Goal: Task Accomplishment & Management: Complete application form

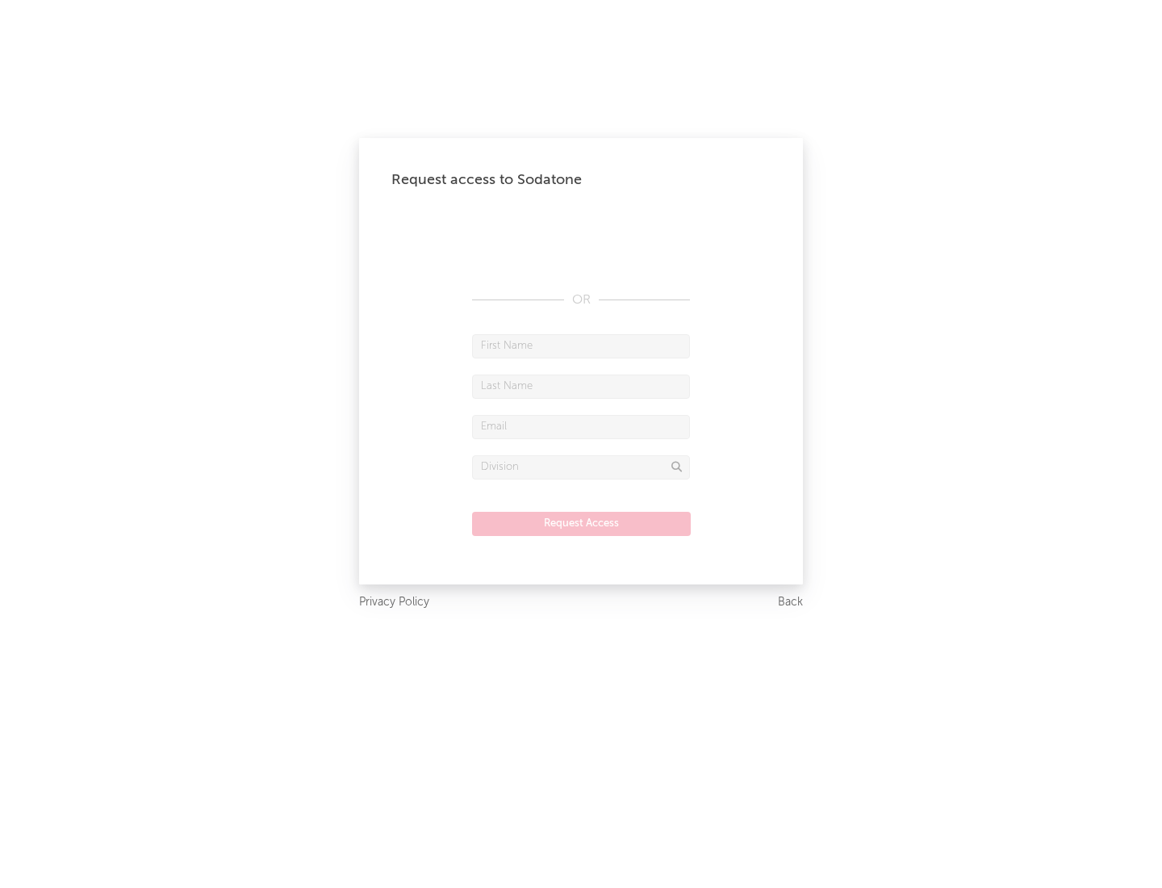
click at [581, 345] on input "text" at bounding box center [581, 346] width 218 height 24
type input "[PERSON_NAME]"
click at [581, 386] on input "text" at bounding box center [581, 387] width 218 height 24
type input "[PERSON_NAME]"
click at [581, 426] on input "text" at bounding box center [581, 427] width 218 height 24
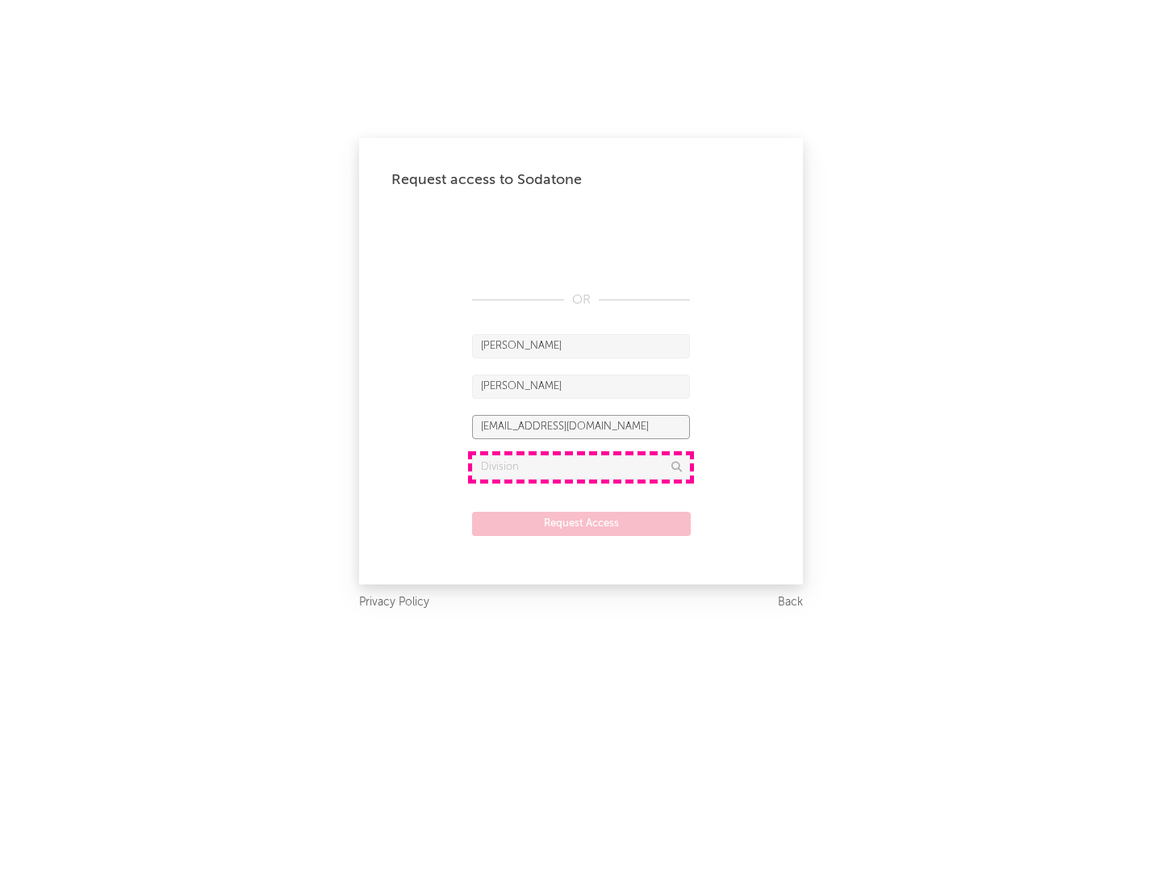
type input "[EMAIL_ADDRESS][DOMAIN_NAME]"
click at [581, 467] on input "text" at bounding box center [581, 467] width 218 height 24
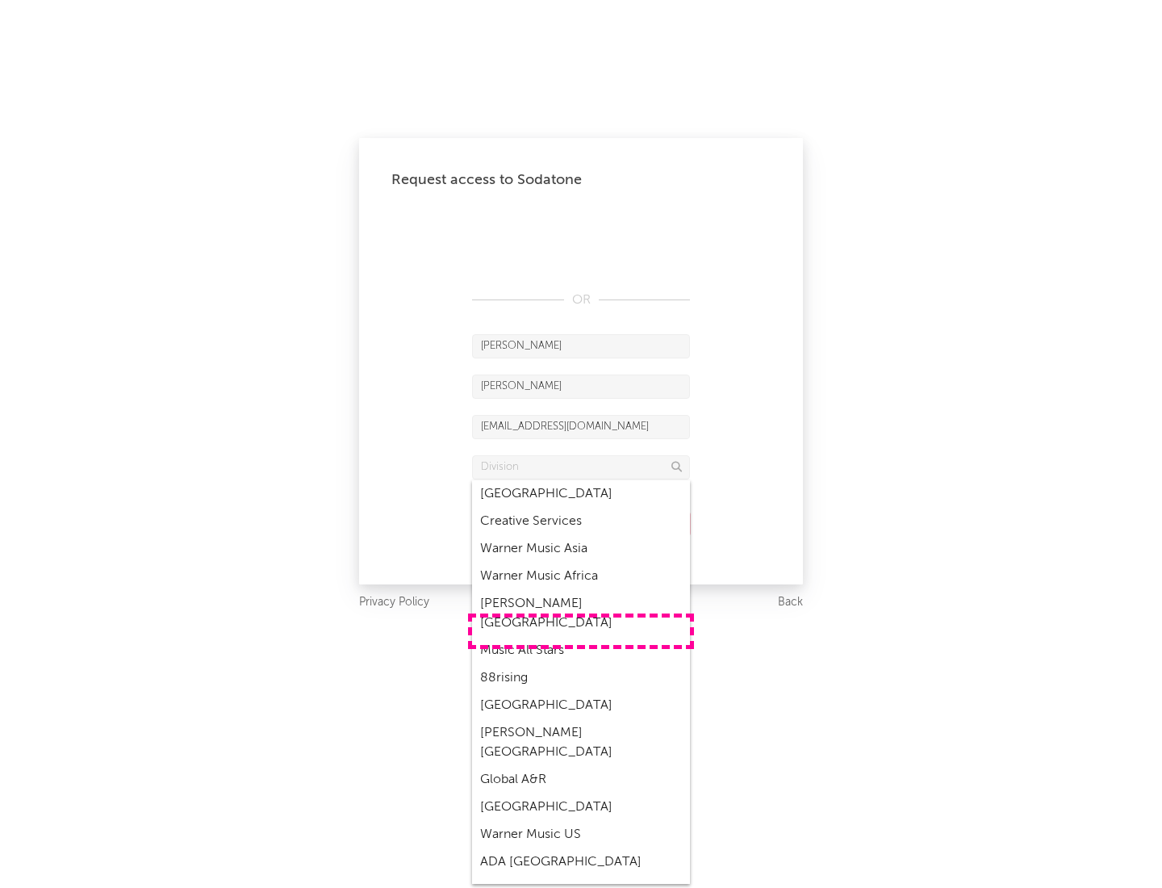
click at [581, 637] on div "Music All Stars" at bounding box center [581, 650] width 218 height 27
type input "Music All Stars"
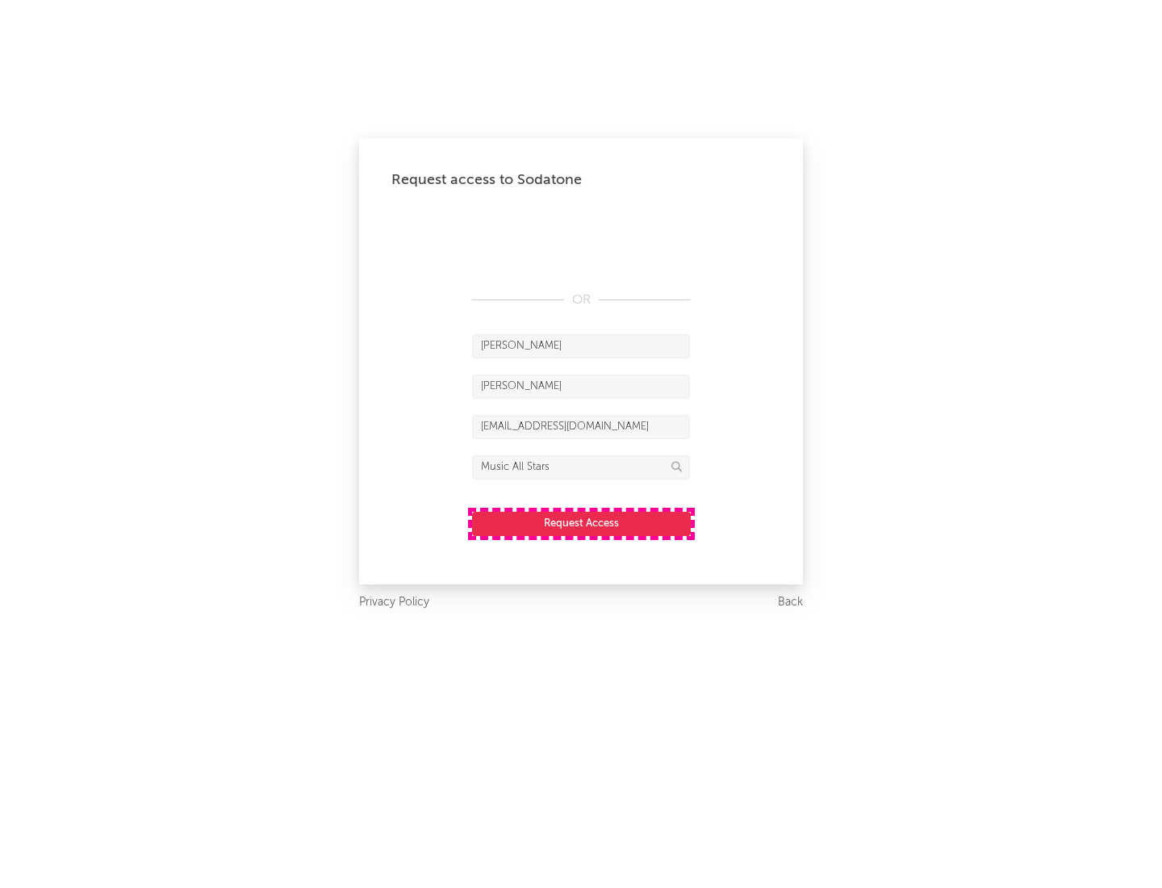
click at [581, 523] on button "Request Access" at bounding box center [581, 524] width 219 height 24
